Goal: Transaction & Acquisition: Purchase product/service

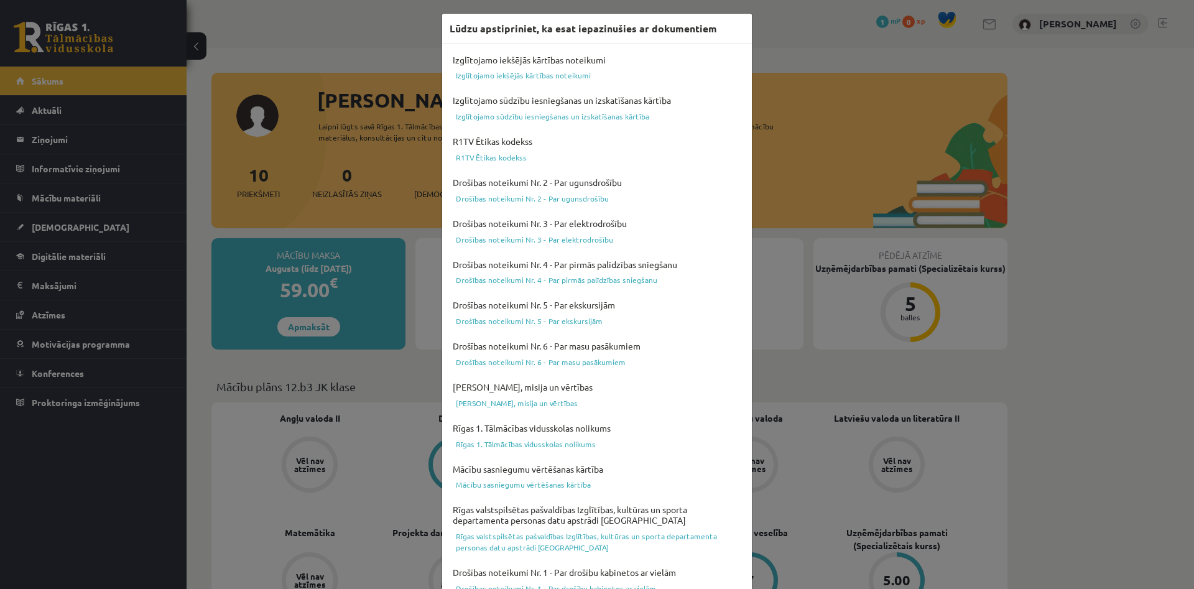
scroll to position [307, 0]
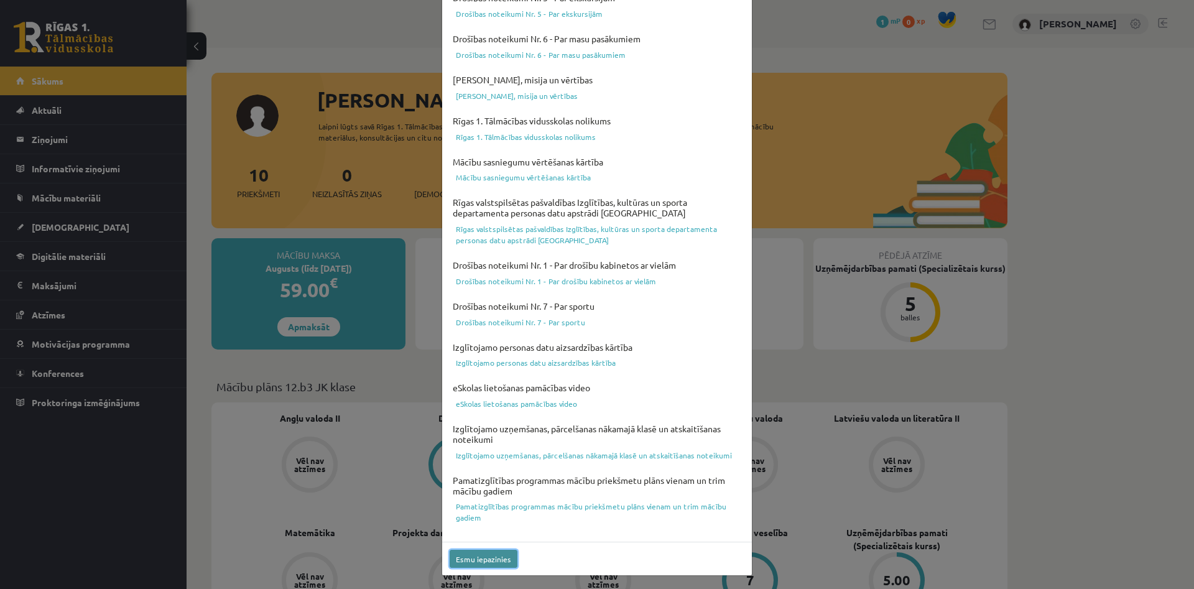
click at [494, 561] on button "Esmu iepazinies" at bounding box center [483, 559] width 68 height 18
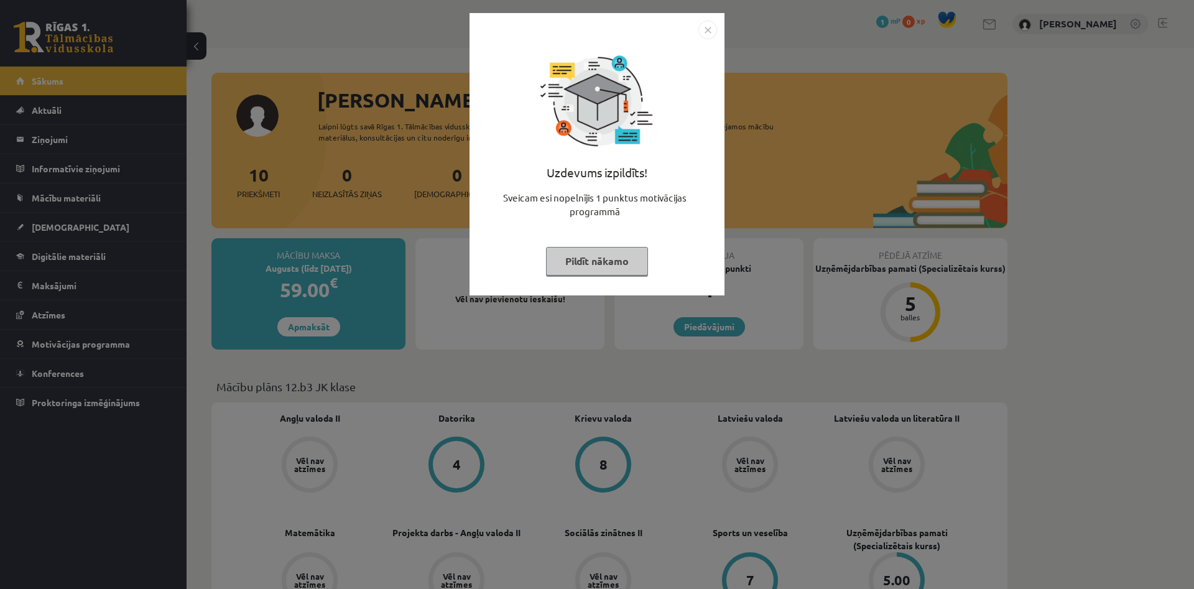
click at [610, 260] on button "Pildīt nākamo" at bounding box center [597, 261] width 102 height 29
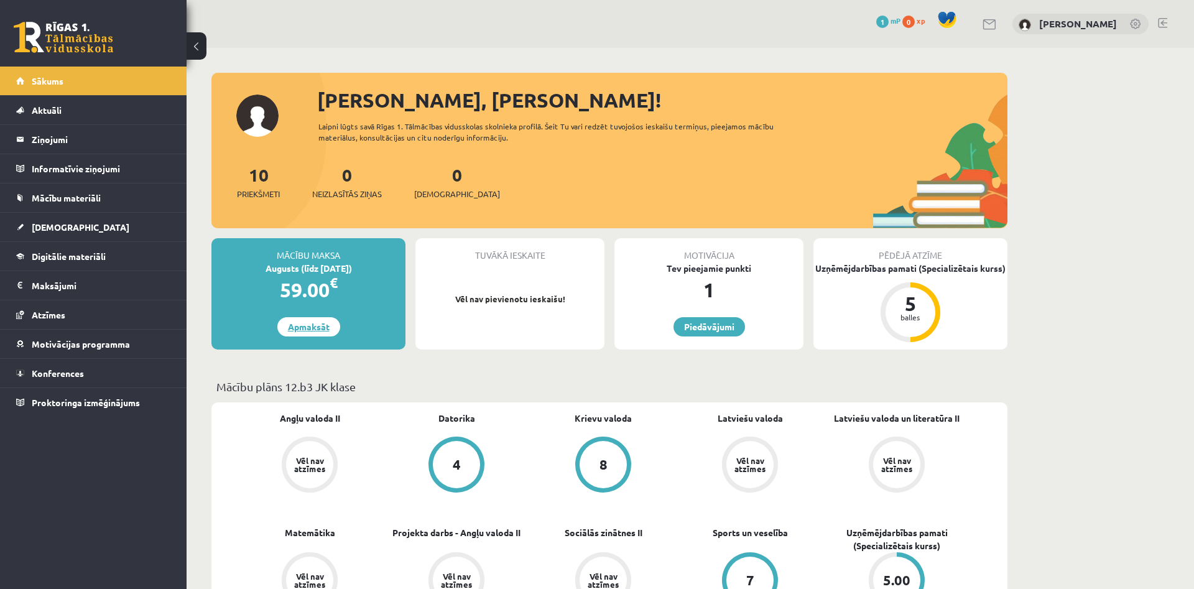
click at [307, 323] on link "Apmaksāt" at bounding box center [308, 326] width 63 height 19
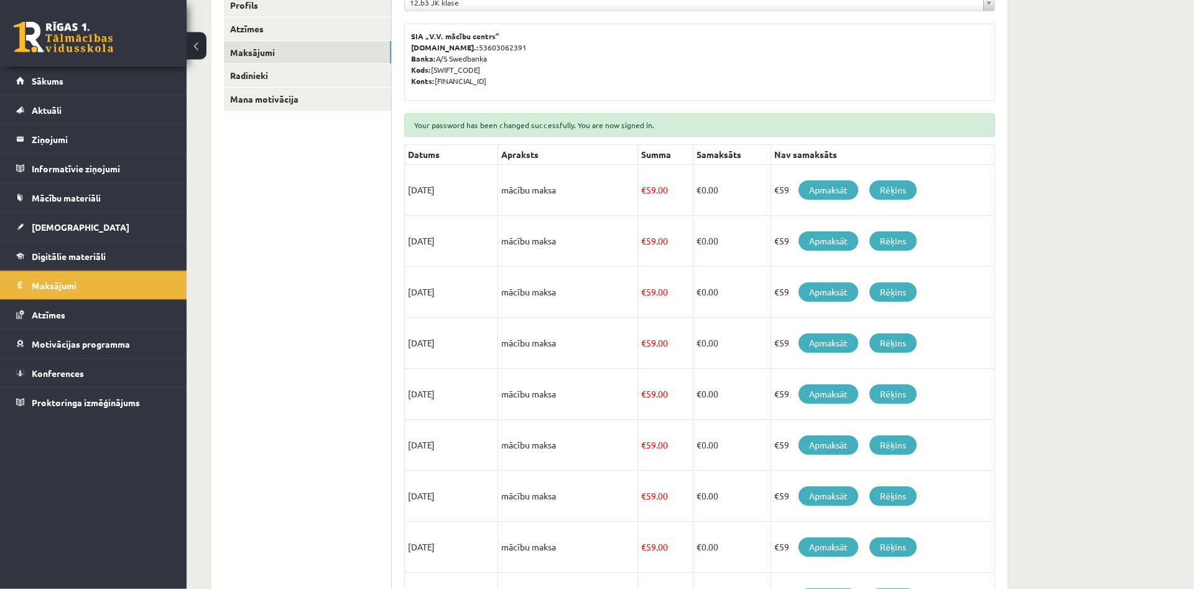
scroll to position [69, 0]
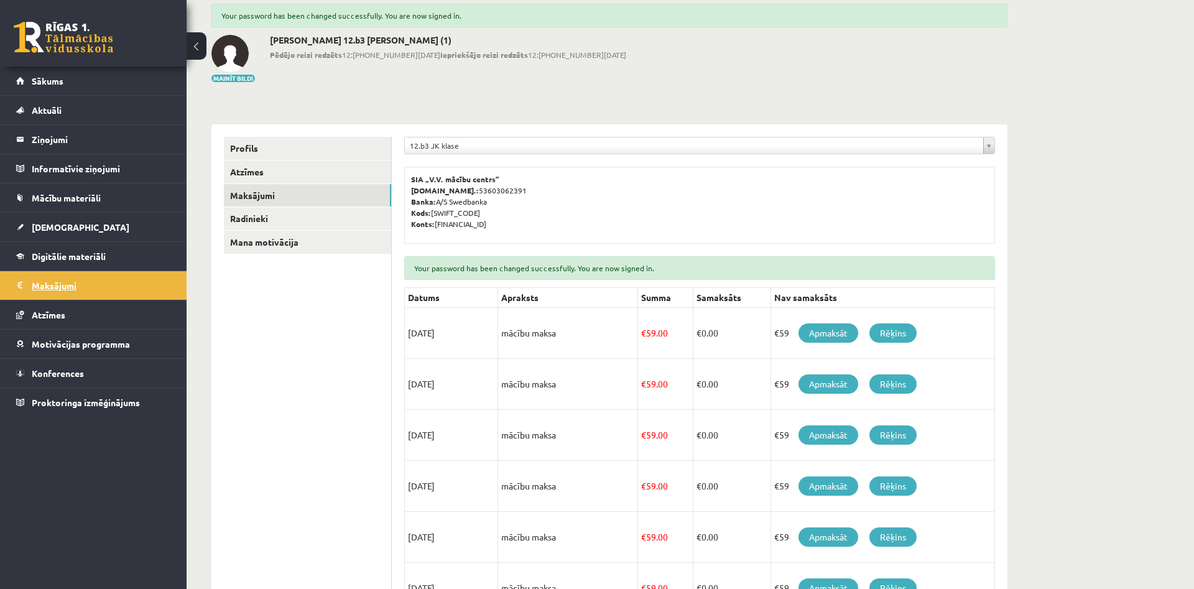
click at [79, 278] on legend "Maksājumi 0" at bounding box center [101, 285] width 139 height 29
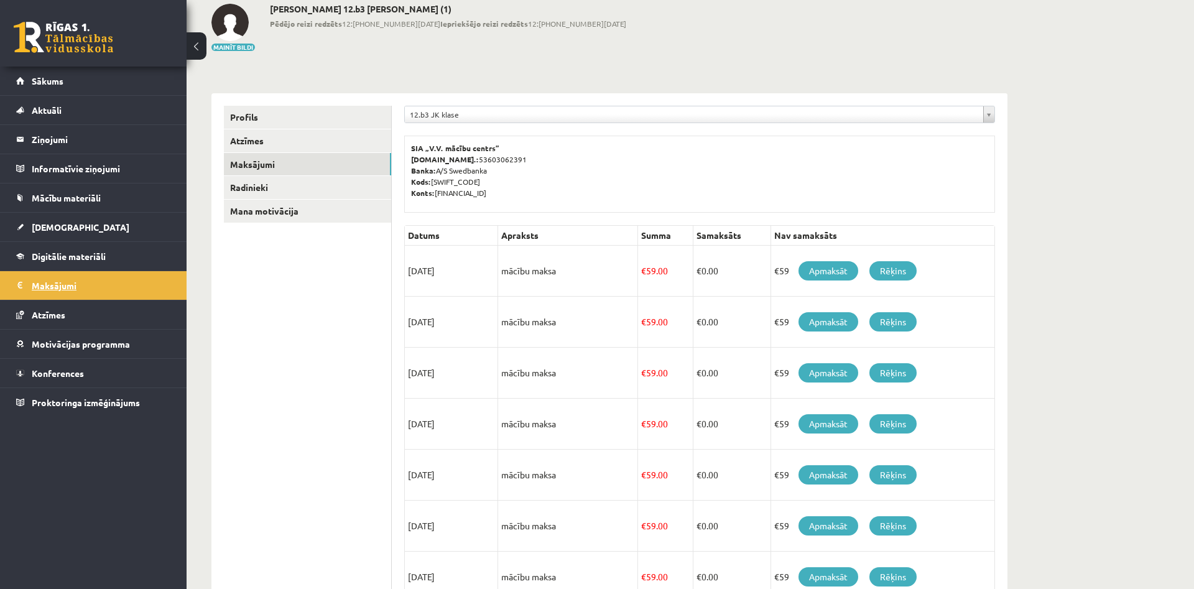
click at [140, 277] on legend "Maksājumi 0" at bounding box center [101, 285] width 139 height 29
click at [97, 76] on link "Sākums" at bounding box center [93, 81] width 155 height 29
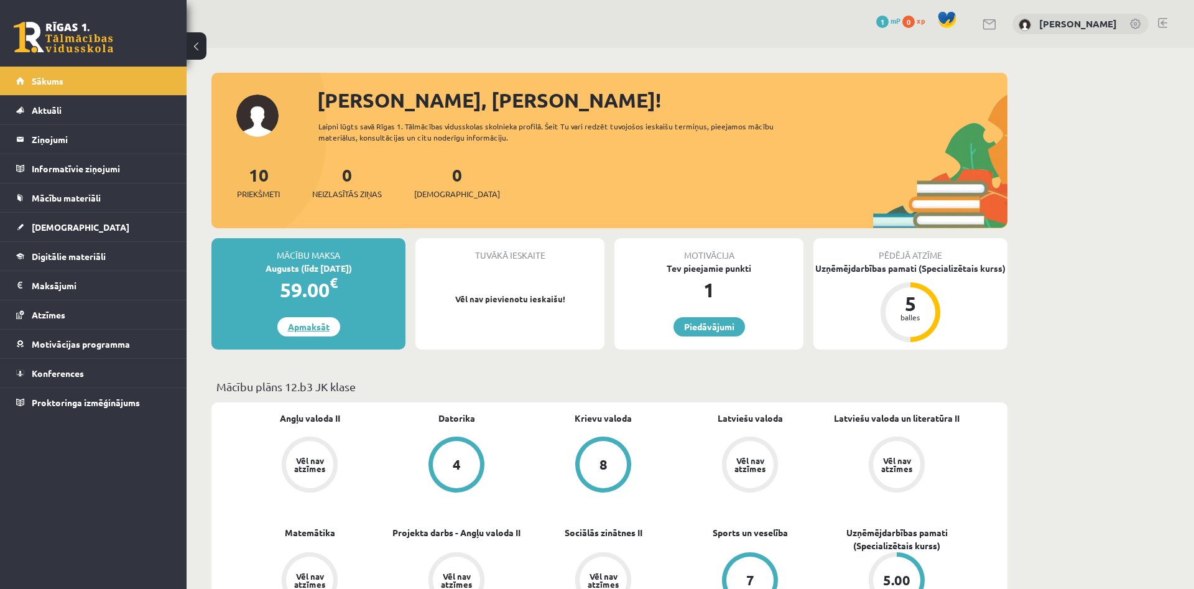
click at [316, 325] on link "Apmaksāt" at bounding box center [308, 326] width 63 height 19
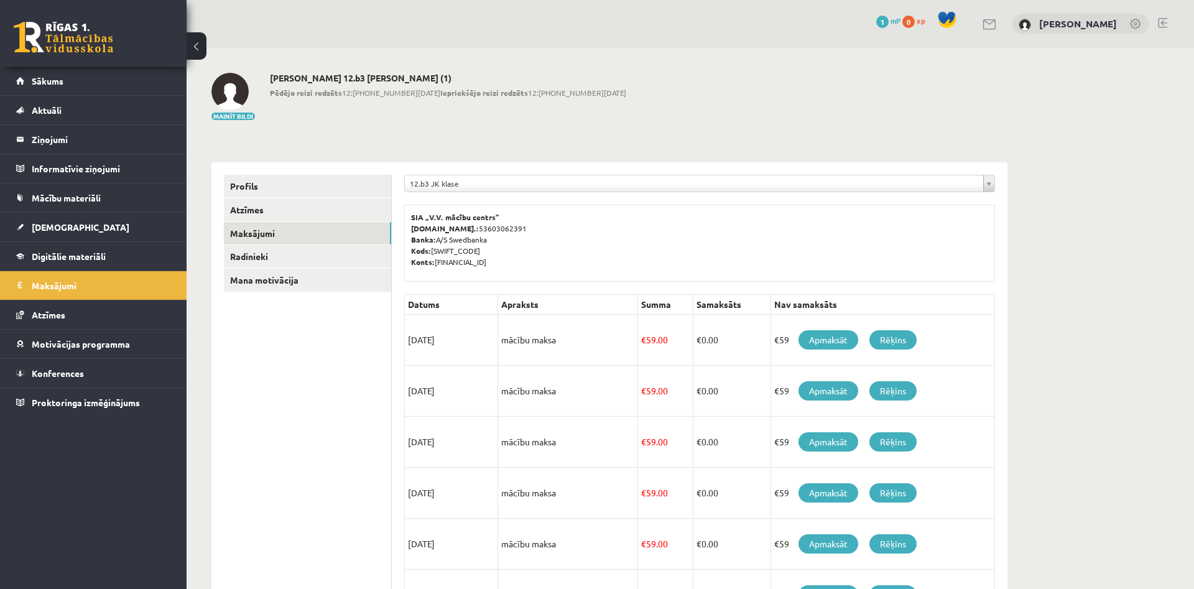
drag, startPoint x: 411, startPoint y: 341, endPoint x: 481, endPoint y: 341, distance: 70.2
click at [481, 341] on td "[DATE]" at bounding box center [451, 340] width 93 height 51
drag, startPoint x: 438, startPoint y: 341, endPoint x: 486, endPoint y: 341, distance: 47.9
click at [486, 341] on td "[DATE]" at bounding box center [451, 340] width 93 height 51
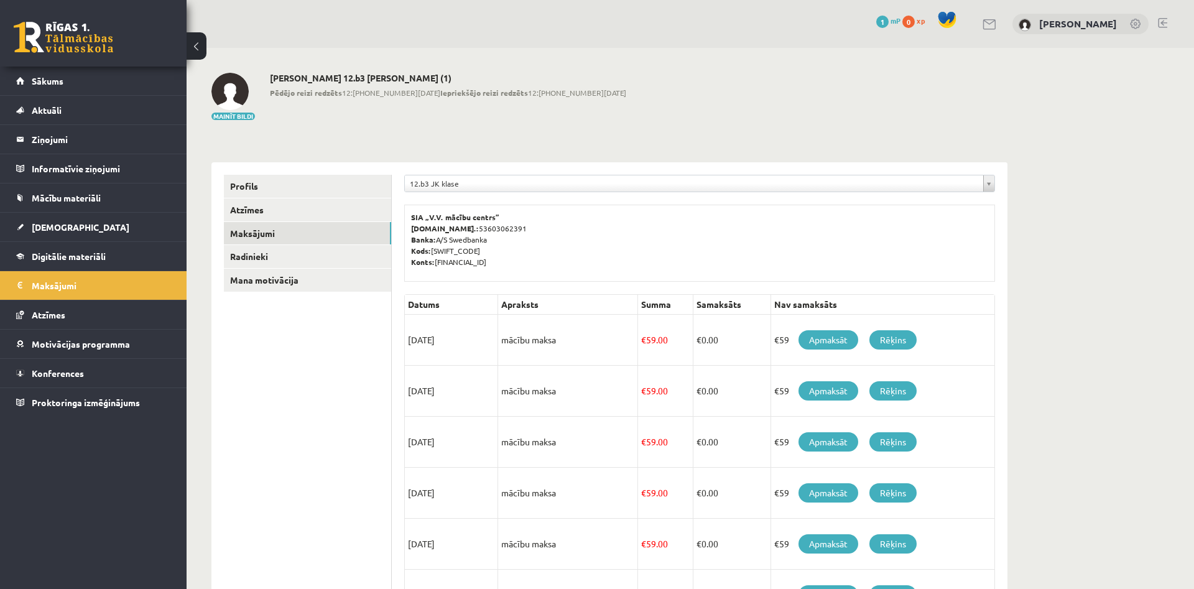
click at [486, 341] on td "[DATE]" at bounding box center [451, 340] width 93 height 51
click at [806, 342] on link "Apmaksāt" at bounding box center [828, 339] width 60 height 19
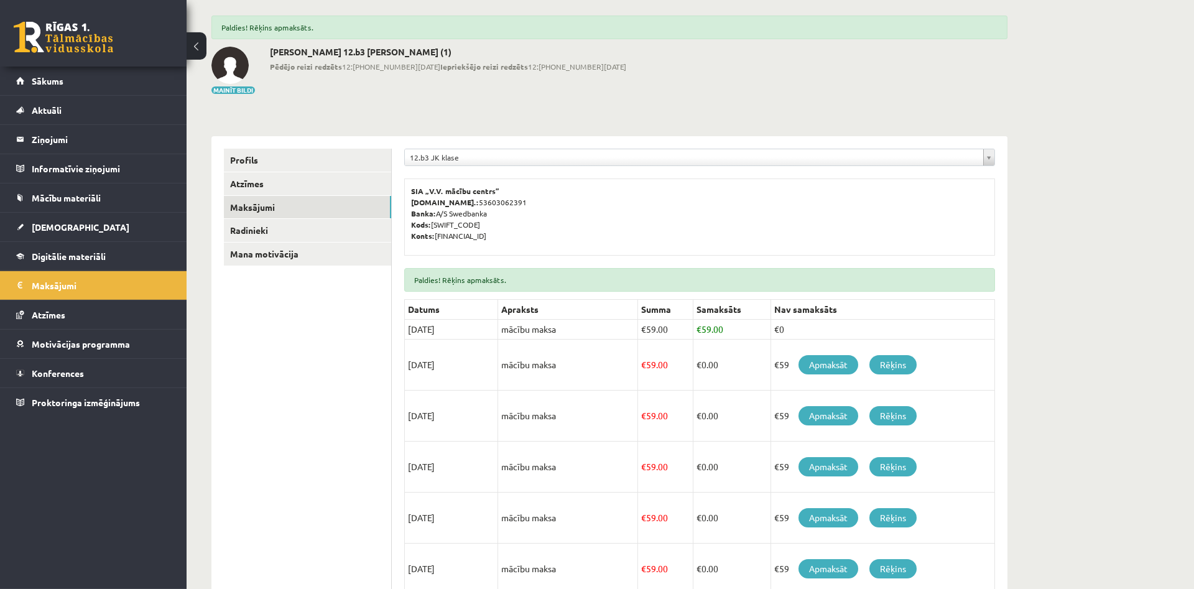
scroll to position [63, 0]
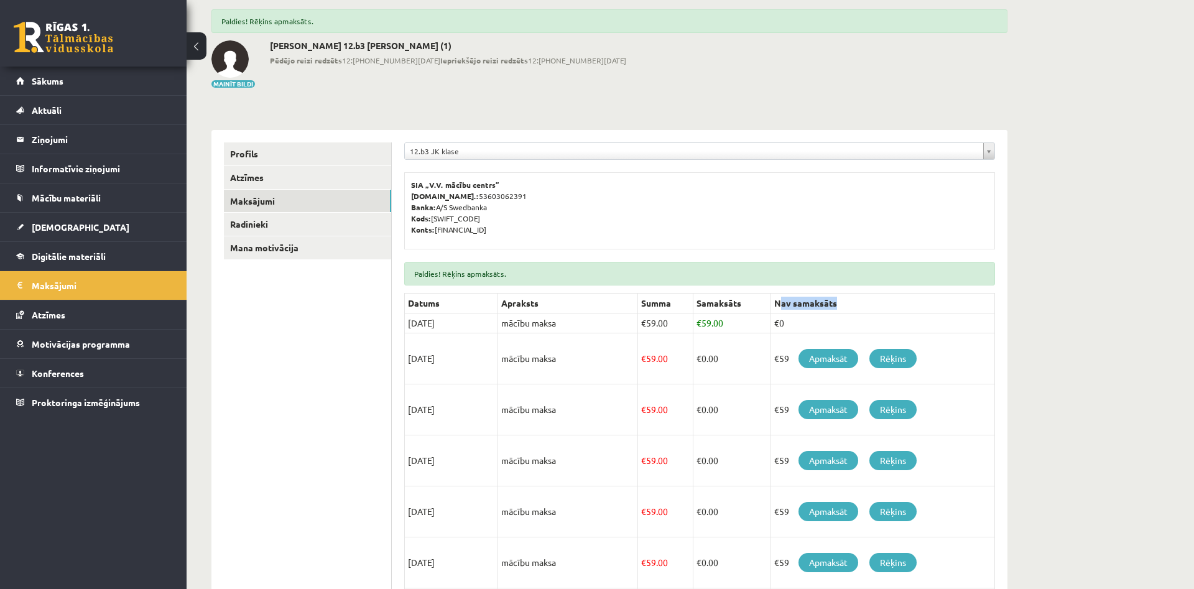
drag, startPoint x: 778, startPoint y: 304, endPoint x: 885, endPoint y: 303, distance: 106.9
click at [864, 302] on th "Nav samaksāts" at bounding box center [882, 303] width 224 height 20
click at [885, 303] on th "Nav samaksāts" at bounding box center [882, 303] width 224 height 20
drag, startPoint x: 783, startPoint y: 300, endPoint x: 875, endPoint y: 301, distance: 92.0
click at [852, 300] on th "Nav samaksāts" at bounding box center [882, 303] width 224 height 20
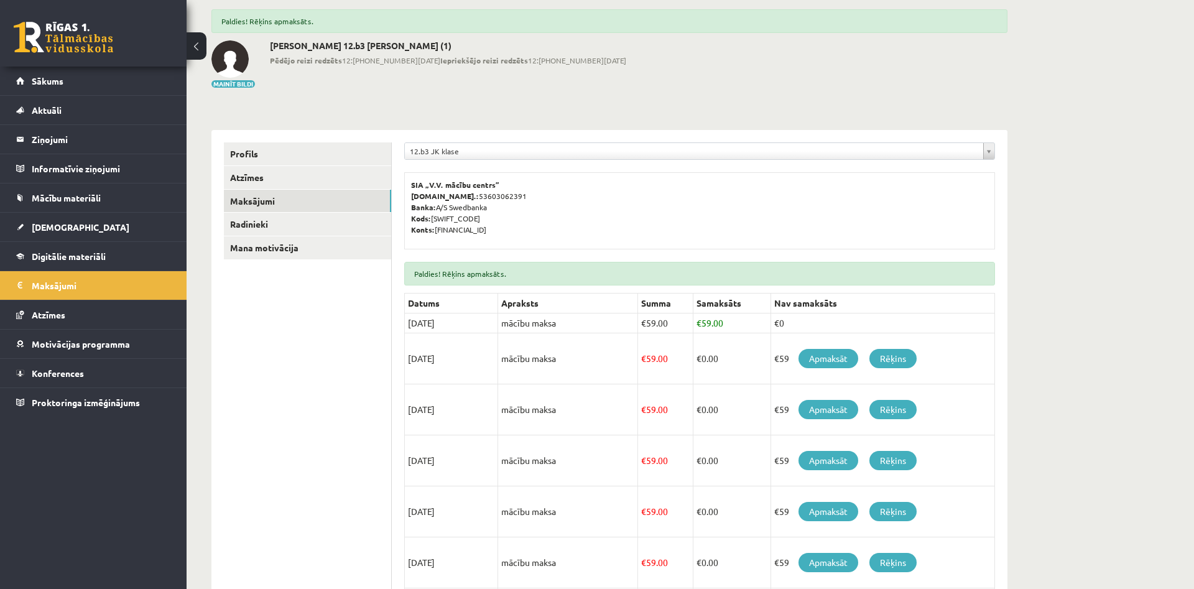
click at [899, 301] on th "Nav samaksāts" at bounding box center [882, 303] width 224 height 20
drag, startPoint x: 783, startPoint y: 307, endPoint x: 892, endPoint y: 305, distance: 109.4
click at [860, 305] on tr "Datums Apraksts Summa Samaksāts Nav samaksāts" at bounding box center [700, 303] width 590 height 20
click at [896, 305] on th "Nav samaksāts" at bounding box center [882, 303] width 224 height 20
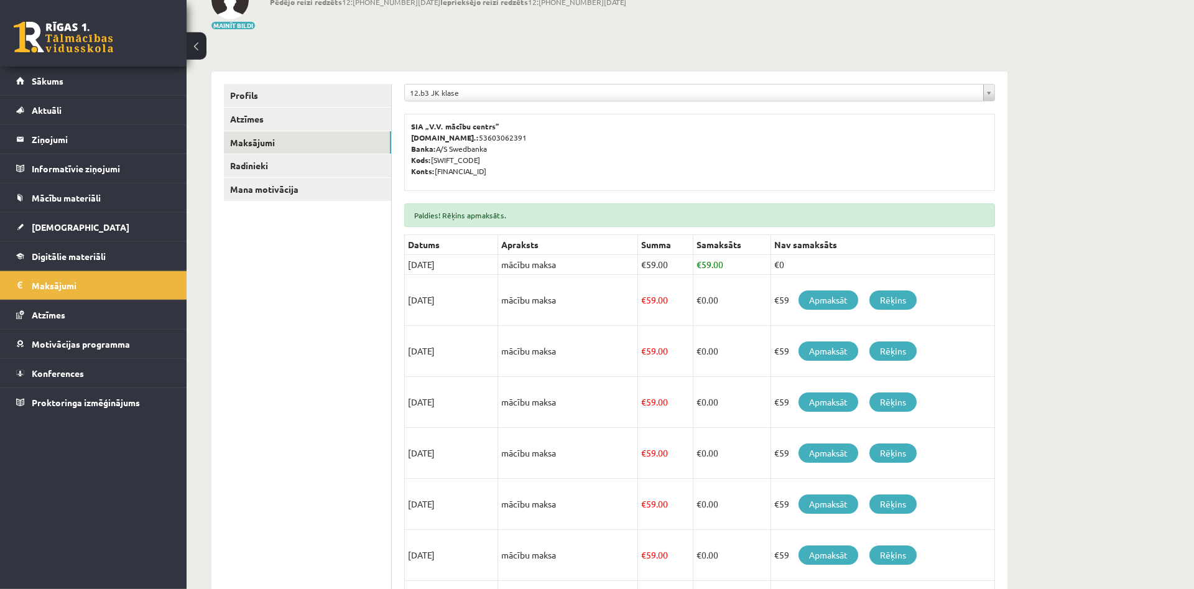
scroll to position [127, 0]
